Goal: Find specific page/section: Find specific page/section

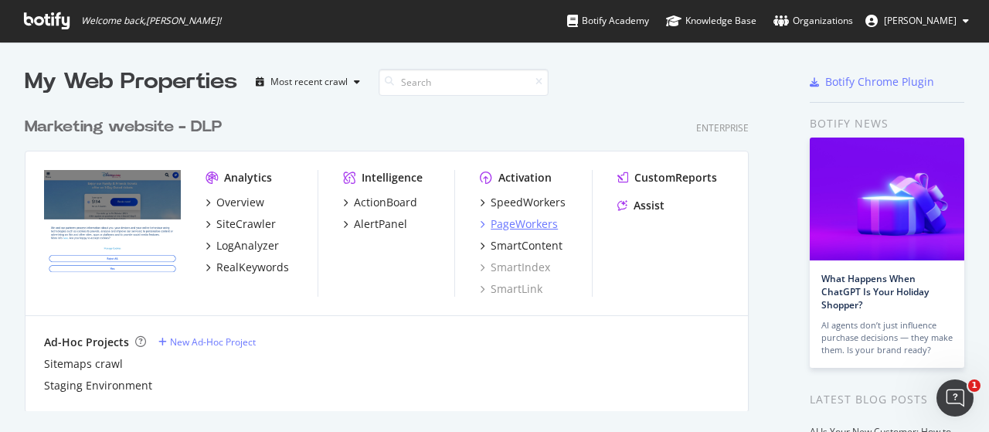
click at [522, 230] on div "PageWorkers" at bounding box center [523, 223] width 67 height 15
